Goal: Transaction & Acquisition: Purchase product/service

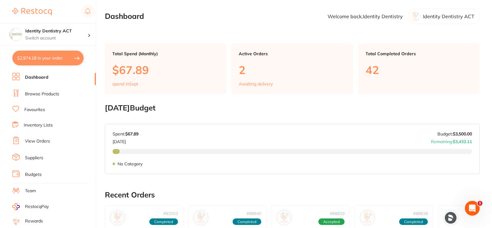
scroll to position [247, 0]
click at [43, 62] on button "$2,974.18 in your order" at bounding box center [47, 58] width 71 height 15
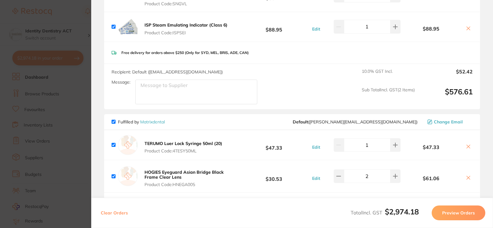
scroll to position [309, 0]
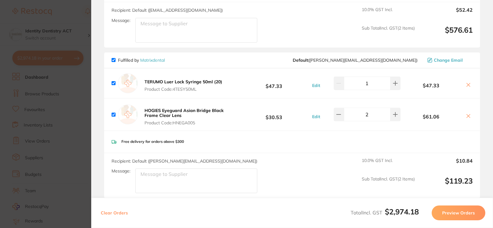
click at [178, 112] on b "HOGIES Eyeguard Asian Bridge Black Frame Clear Lens" at bounding box center [184, 113] width 79 height 10
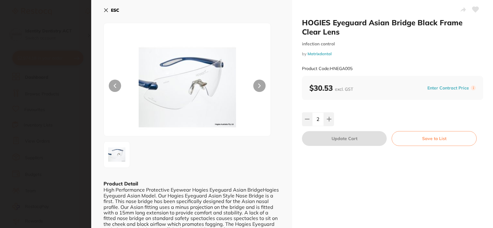
scroll to position [0, 0]
drag, startPoint x: 107, startPoint y: 12, endPoint x: 202, endPoint y: 40, distance: 99.5
click at [107, 12] on icon at bounding box center [106, 10] width 5 height 5
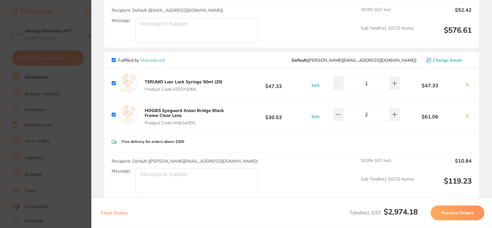
click at [186, 108] on b "HOGIES Eyeguard Asian Bridge Black Frame Clear Lens" at bounding box center [184, 113] width 79 height 10
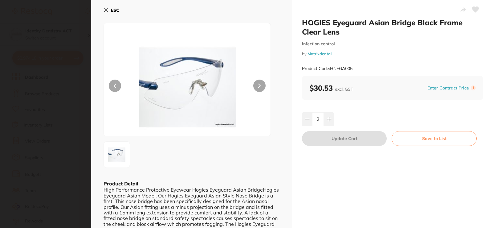
scroll to position [0, 0]
click at [105, 10] on icon at bounding box center [106, 10] width 5 height 5
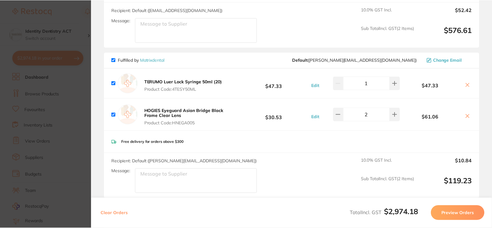
scroll to position [234, 0]
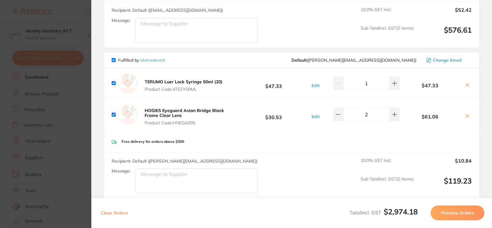
click at [80, 99] on section "Update RRP Set your pre negotiated price for this item. Item Agreed RRP (excl. …" at bounding box center [246, 114] width 492 height 228
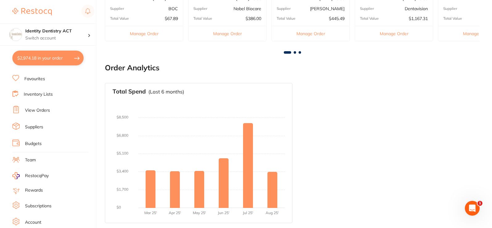
scroll to position [0, 0]
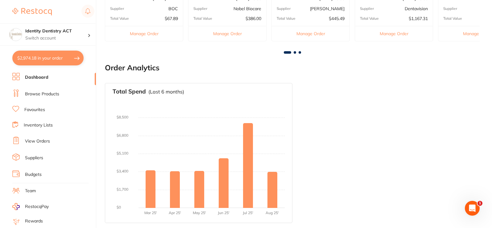
click at [47, 89] on ul "Dashboard Browse Products Favourites Inventory Lists View Orders Suppliers Budg…" at bounding box center [54, 179] width 84 height 213
click at [47, 90] on li "Browse Products" at bounding box center [54, 93] width 84 height 9
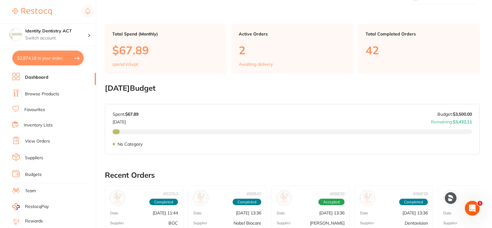
scroll to position [31, 0]
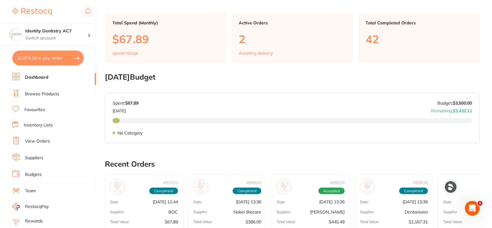
click at [51, 91] on link "Browse Products" at bounding box center [42, 94] width 34 height 6
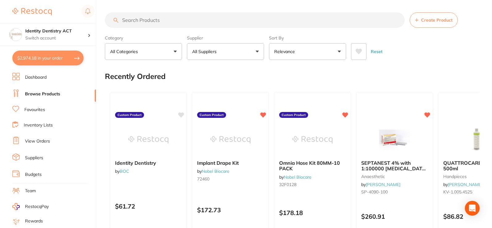
click at [40, 59] on button "$2,974.18 in your order" at bounding box center [47, 58] width 71 height 15
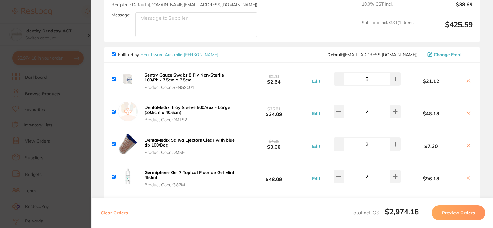
scroll to position [586, 0]
click at [131, 78] on img at bounding box center [128, 78] width 20 height 20
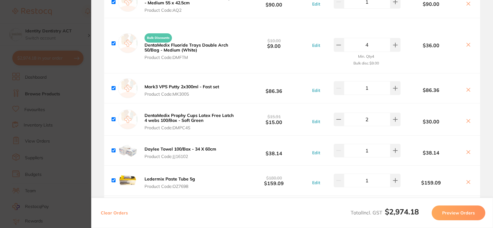
scroll to position [802, 0]
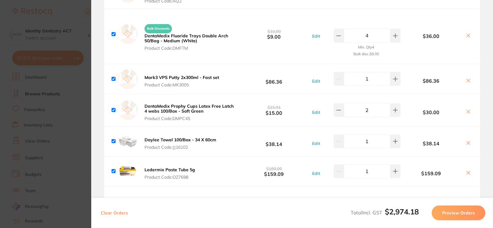
click at [130, 144] on img at bounding box center [128, 141] width 20 height 20
click at [132, 143] on img at bounding box center [128, 141] width 20 height 20
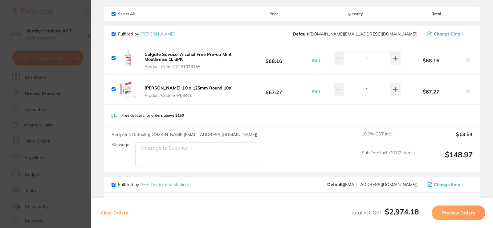
scroll to position [0, 0]
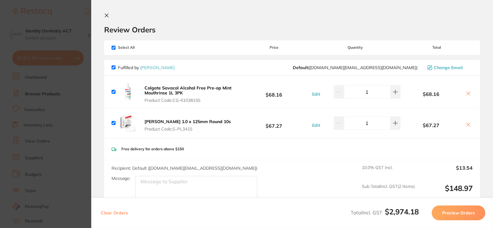
click at [105, 17] on icon at bounding box center [106, 15] width 5 height 5
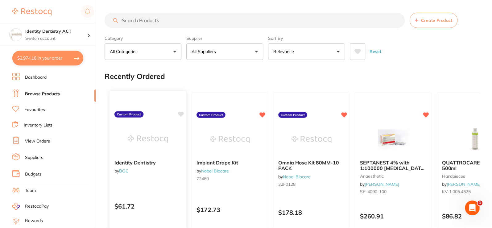
scroll to position [93, 0]
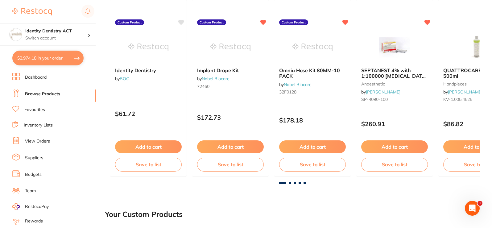
click at [54, 55] on button "$2,974.18 in your order" at bounding box center [47, 58] width 71 height 15
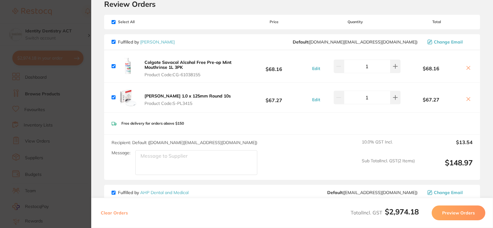
scroll to position [0, 0]
